Goal: Find specific page/section

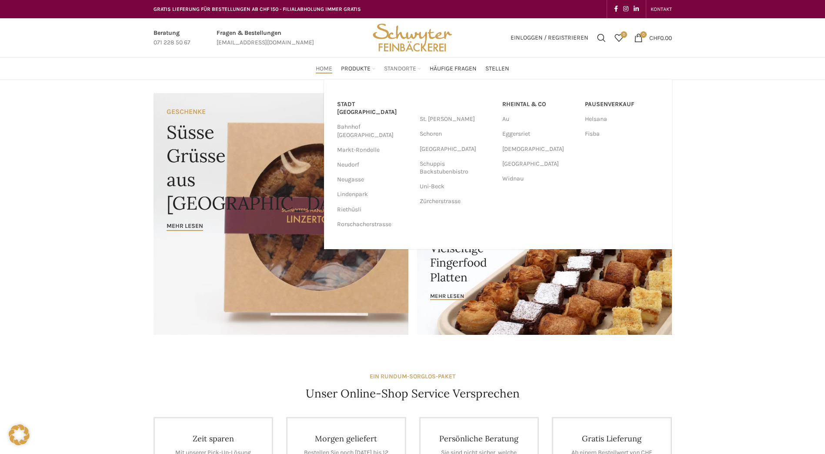
click at [399, 69] on span "Standorte" at bounding box center [400, 69] width 32 height 8
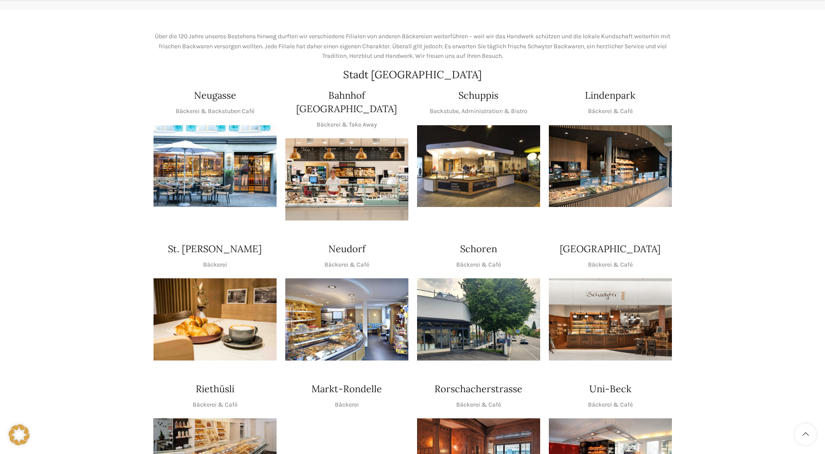
scroll to position [130, 0]
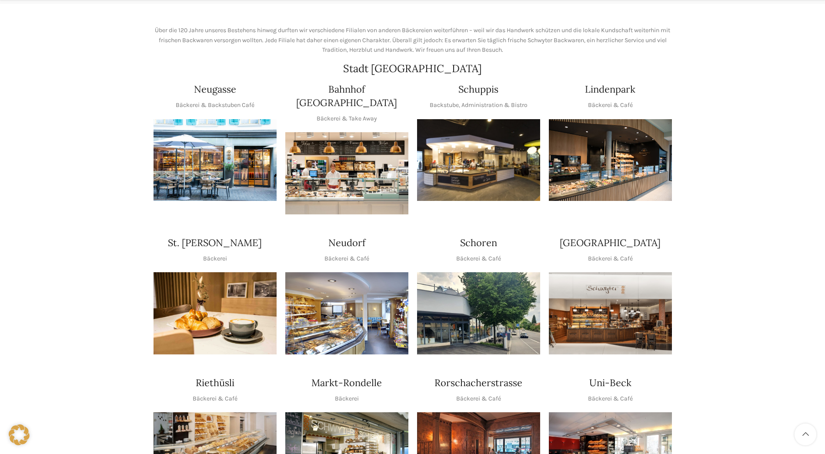
click at [593, 254] on p "Bäckerei & Café" at bounding box center [610, 259] width 45 height 10
click at [597, 254] on p "Bäckerei & Café" at bounding box center [610, 259] width 45 height 10
click at [600, 236] on h4 "[GEOGRAPHIC_DATA]" at bounding box center [610, 242] width 101 height 13
click at [591, 315] on img "1 / 1" at bounding box center [610, 313] width 123 height 82
